Goal: Task Accomplishment & Management: Use online tool/utility

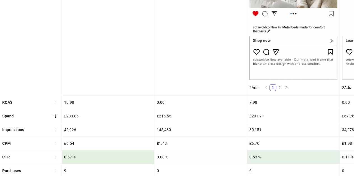
scroll to position [0, 285]
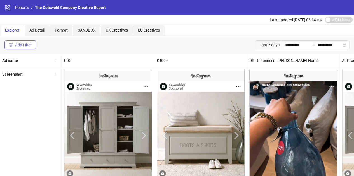
click at [25, 43] on div "Add Filter" at bounding box center [23, 45] width 16 height 4
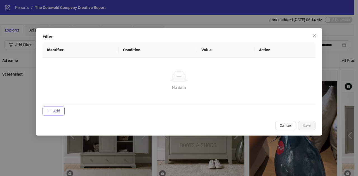
click at [55, 113] on span "Add" at bounding box center [56, 111] width 7 height 4
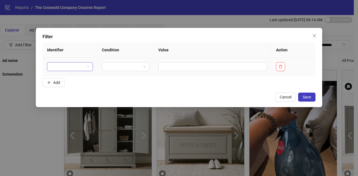
drag, startPoint x: 84, startPoint y: 72, endPoint x: 87, endPoint y: 69, distance: 4.4
click at [87, 69] on td at bounding box center [69, 67] width 55 height 18
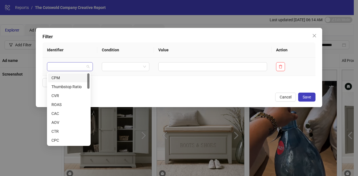
click at [87, 69] on span at bounding box center [69, 67] width 39 height 8
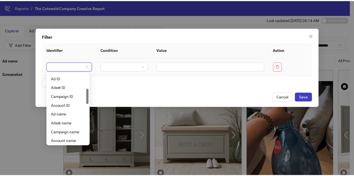
scroll to position [71, 0]
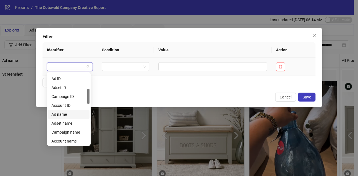
click at [69, 114] on div "Ad name" at bounding box center [68, 115] width 35 height 6
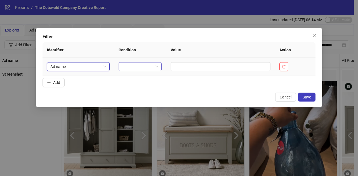
click at [135, 69] on input "search" at bounding box center [137, 67] width 31 height 8
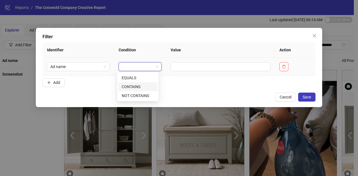
click at [137, 86] on div "CONTAINS" at bounding box center [138, 87] width 32 height 6
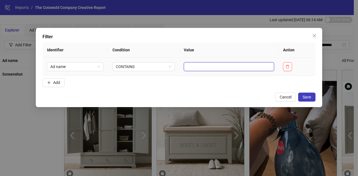
click at [188, 63] on input "text" at bounding box center [229, 66] width 90 height 9
type input "****"
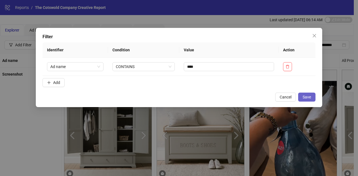
click at [310, 95] on span "Save" at bounding box center [307, 97] width 8 height 4
click at [59, 82] on span "Add" at bounding box center [56, 83] width 7 height 4
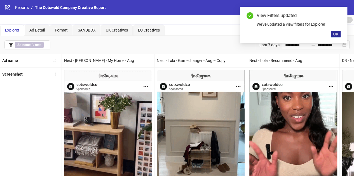
click at [334, 33] on span "OK" at bounding box center [335, 34] width 5 height 4
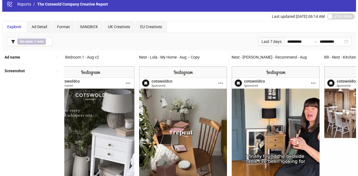
scroll to position [0, 0]
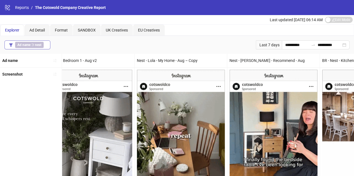
click at [11, 44] on icon "filter" at bounding box center [10, 44] width 3 height 3
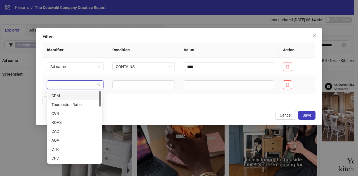
click at [69, 84] on input "search" at bounding box center [72, 85] width 45 height 8
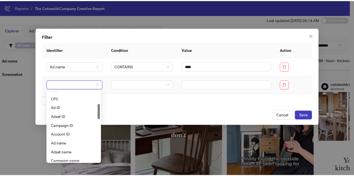
scroll to position [60, 0]
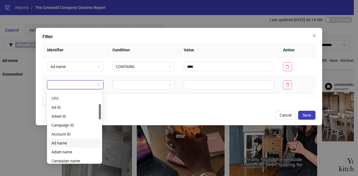
click at [68, 141] on div "Ad name" at bounding box center [74, 143] width 46 height 6
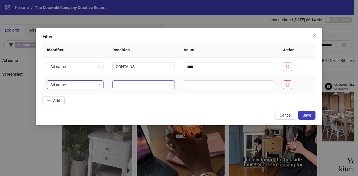
click at [135, 82] on input "search" at bounding box center [141, 85] width 51 height 8
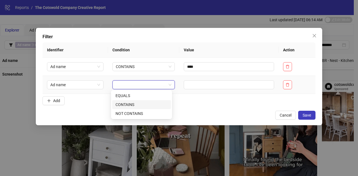
click at [133, 102] on div "CONTAINS" at bounding box center [141, 105] width 52 height 6
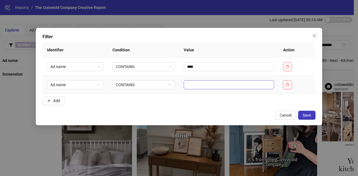
drag, startPoint x: 197, startPoint y: 79, endPoint x: 197, endPoint y: 86, distance: 7.0
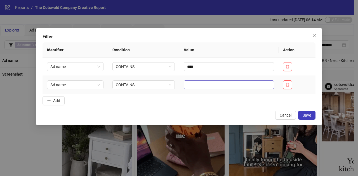
click at [197, 86] on td at bounding box center [228, 85] width 99 height 18
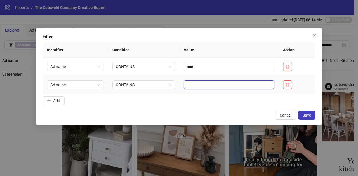
click at [197, 86] on input "text" at bounding box center [229, 85] width 90 height 9
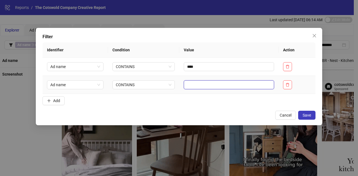
type input "*"
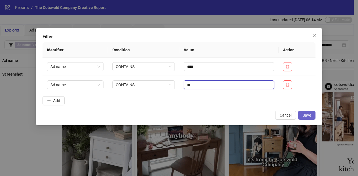
type input "**"
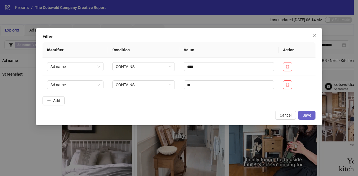
click at [299, 114] on button "Save" at bounding box center [306, 115] width 17 height 9
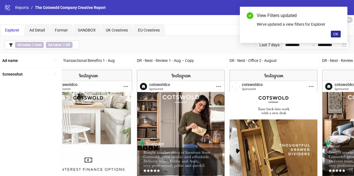
click at [335, 33] on span "OK" at bounding box center [335, 34] width 5 height 4
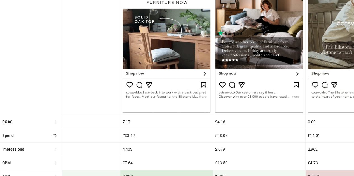
scroll to position [0, 1330]
